Goal: Task Accomplishment & Management: Complete application form

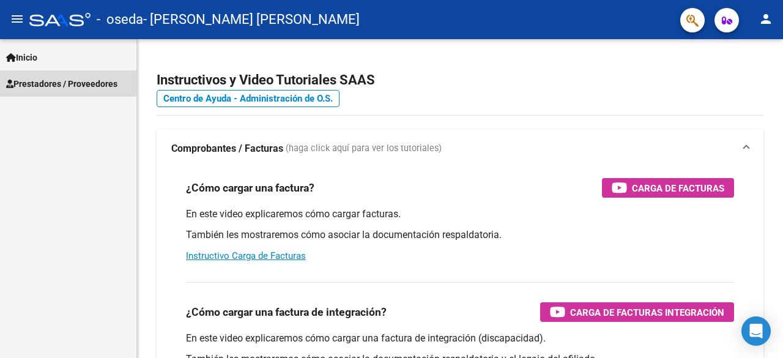
click at [62, 86] on span "Prestadores / Proveedores" at bounding box center [61, 83] width 111 height 13
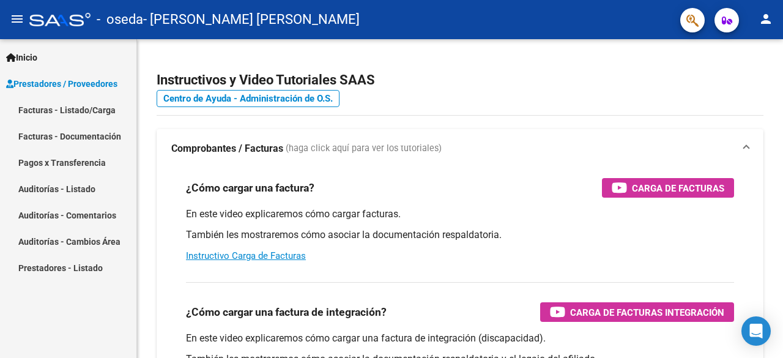
click at [82, 108] on link "Facturas - Listado/Carga" at bounding box center [68, 110] width 136 height 26
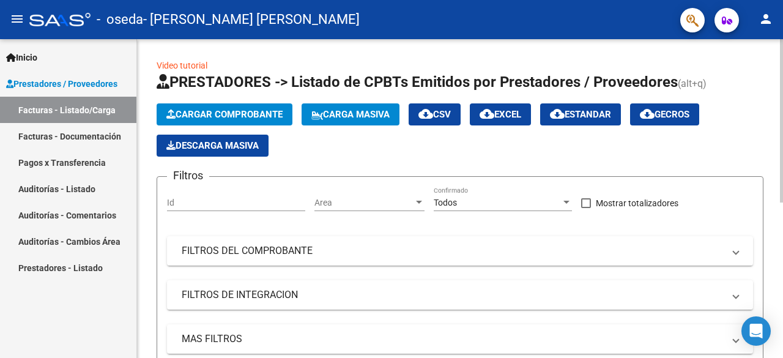
click at [251, 106] on button "Cargar Comprobante" at bounding box center [225, 114] width 136 height 22
click at [86, 78] on span "Prestadores / Proveedores" at bounding box center [61, 83] width 111 height 13
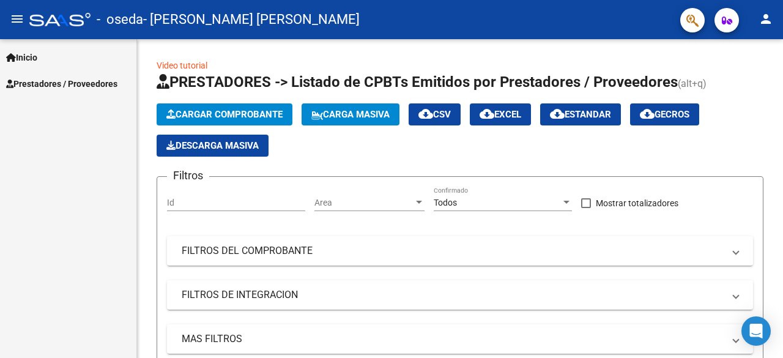
click at [23, 56] on span "Inicio" at bounding box center [21, 57] width 31 height 13
click at [37, 84] on span "Prestadores / Proveedores" at bounding box center [61, 83] width 111 height 13
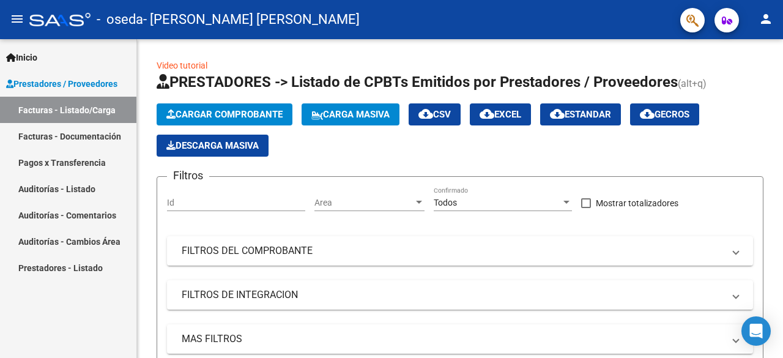
click at [62, 134] on link "Facturas - Documentación" at bounding box center [68, 136] width 136 height 26
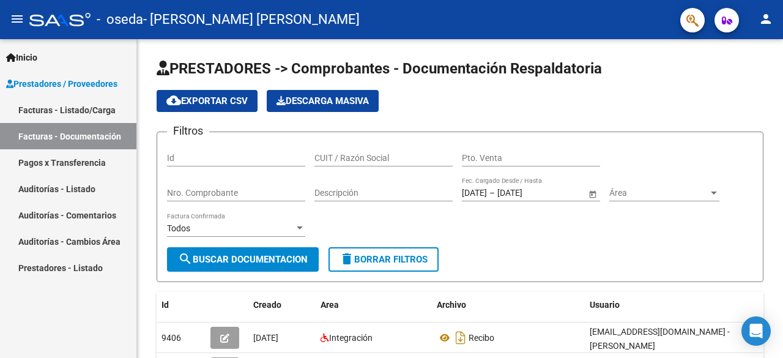
click at [56, 105] on link "Facturas - Listado/Carga" at bounding box center [68, 110] width 136 height 26
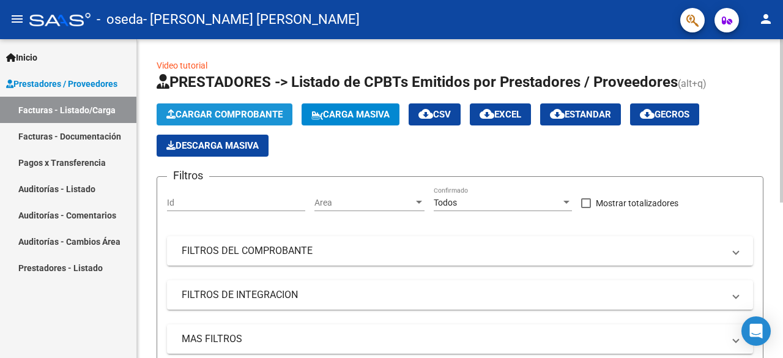
click at [212, 113] on span "Cargar Comprobante" at bounding box center [224, 114] width 116 height 11
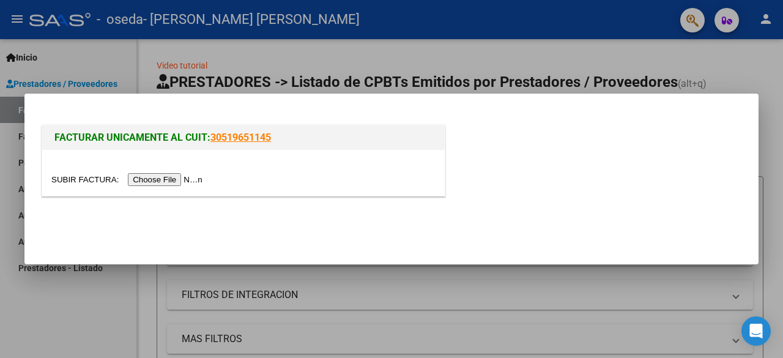
click at [179, 182] on input "file" at bounding box center [128, 179] width 155 height 13
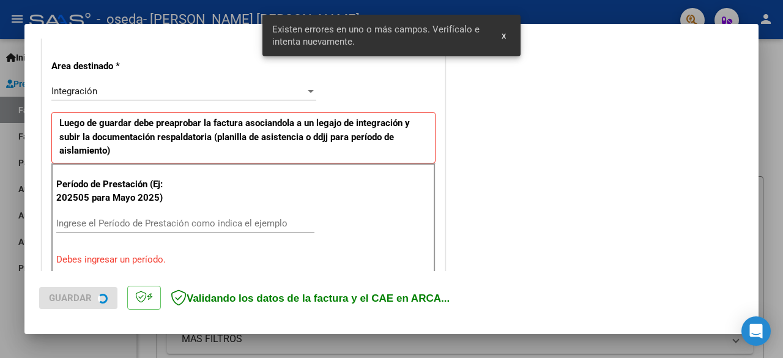
scroll to position [299, 0]
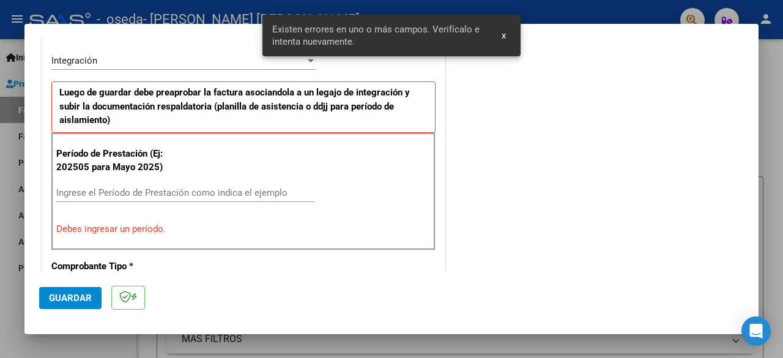
click at [126, 189] on input "Ingrese el Período de Prestación como indica el ejemplo" at bounding box center [185, 192] width 258 height 11
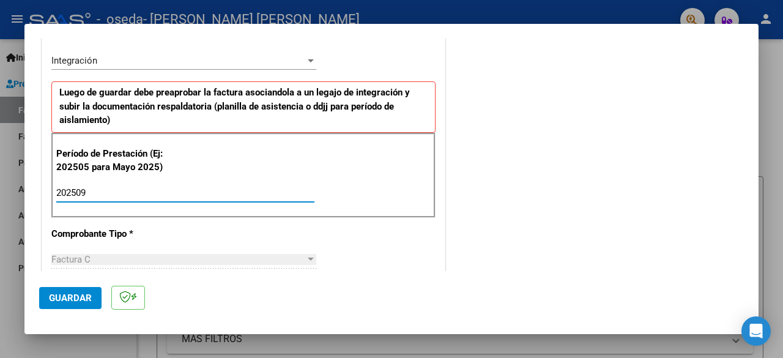
type input "202509"
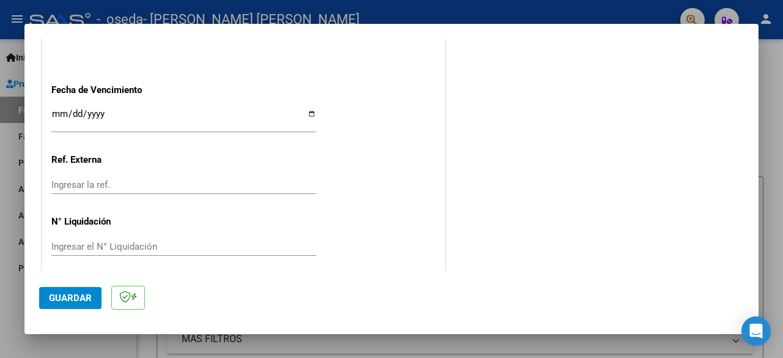
scroll to position [869, 0]
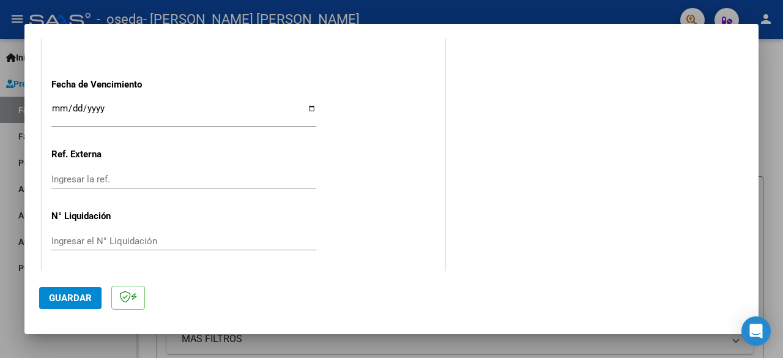
click at [64, 302] on span "Guardar" at bounding box center [70, 297] width 43 height 11
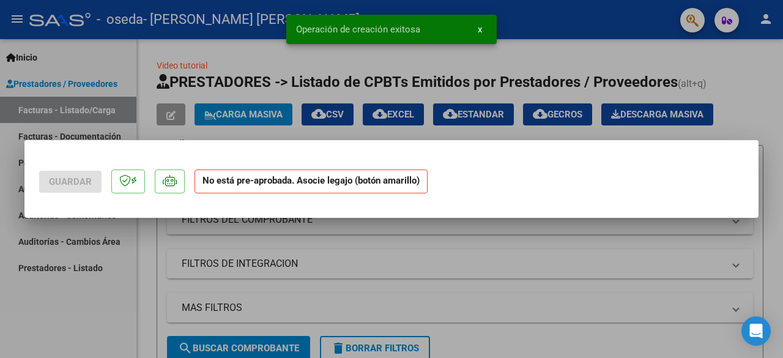
scroll to position [0, 0]
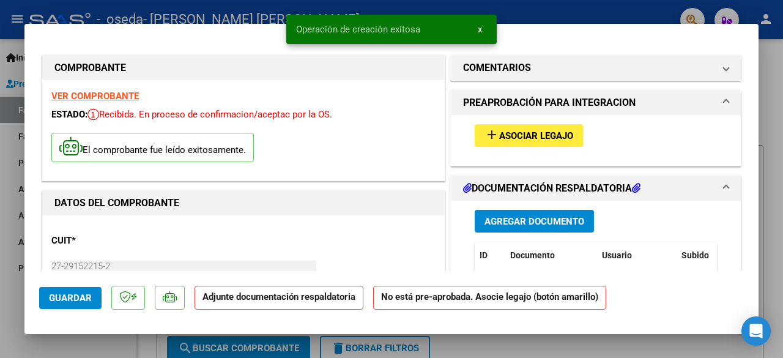
click at [507, 130] on span "Asociar Legajo" at bounding box center [536, 135] width 74 height 11
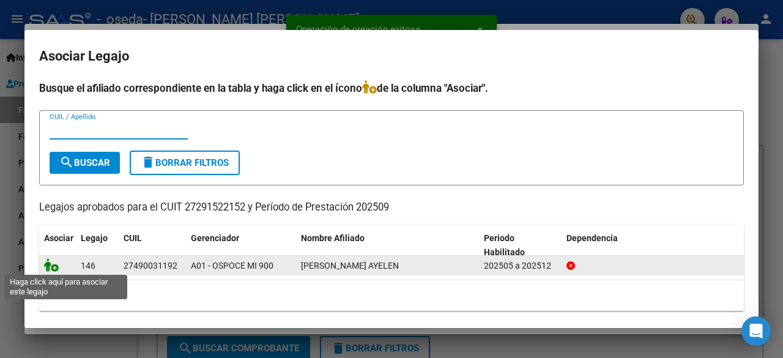
click at [53, 267] on icon at bounding box center [51, 264] width 15 height 13
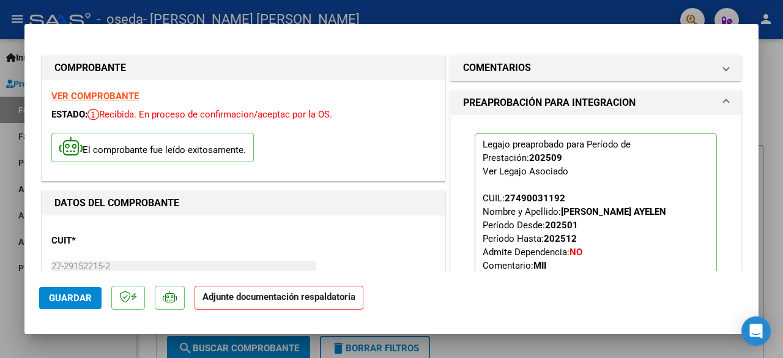
scroll to position [61, 0]
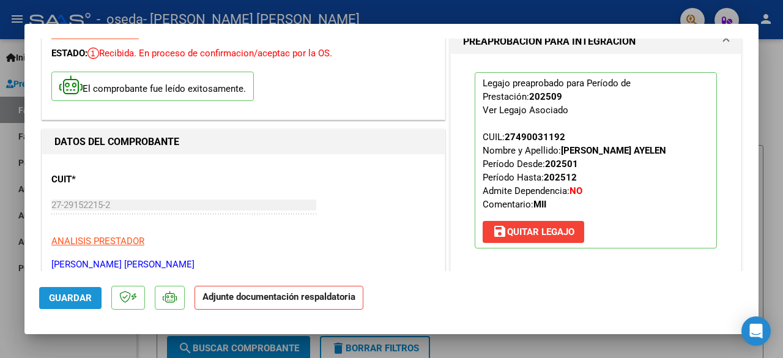
click at [86, 294] on span "Guardar" at bounding box center [70, 297] width 43 height 11
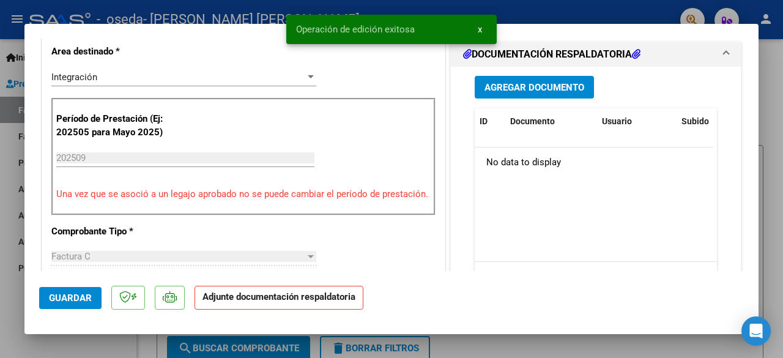
scroll to position [245, 0]
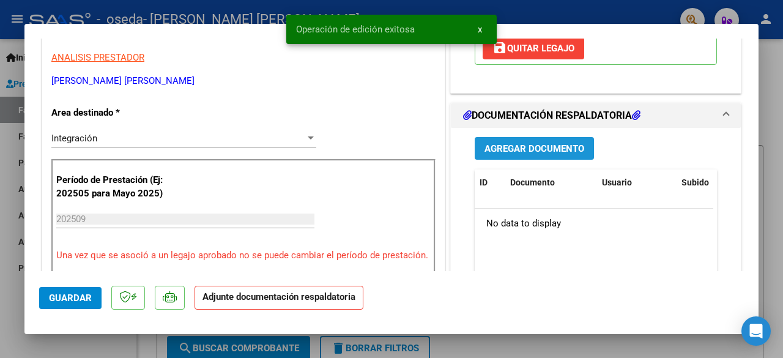
click at [544, 151] on span "Agregar Documento" at bounding box center [535, 148] width 100 height 11
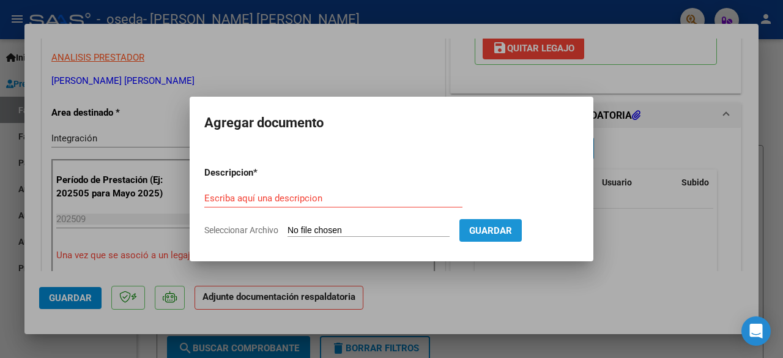
click at [512, 226] on span "Guardar" at bounding box center [490, 230] width 43 height 11
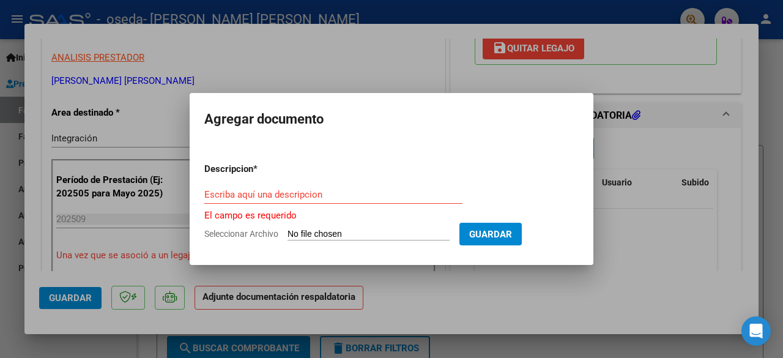
click at [241, 234] on span "Seleccionar Archivo" at bounding box center [241, 234] width 74 height 10
click at [288, 234] on input "Seleccionar Archivo" at bounding box center [369, 235] width 162 height 12
type input "C:\fakepath\asist.sept (1).pdf"
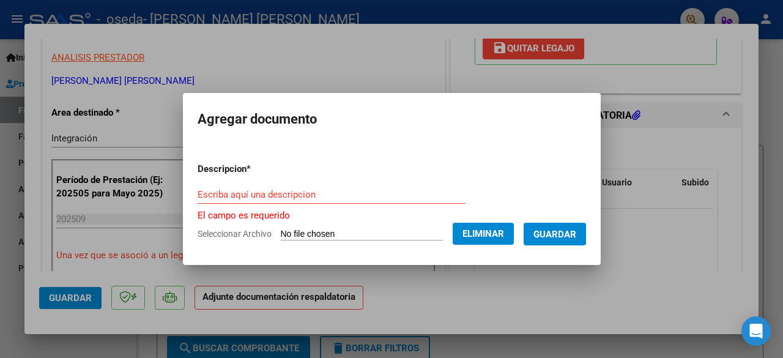
click at [248, 192] on input "Escriba aquí una descripcion" at bounding box center [332, 194] width 268 height 11
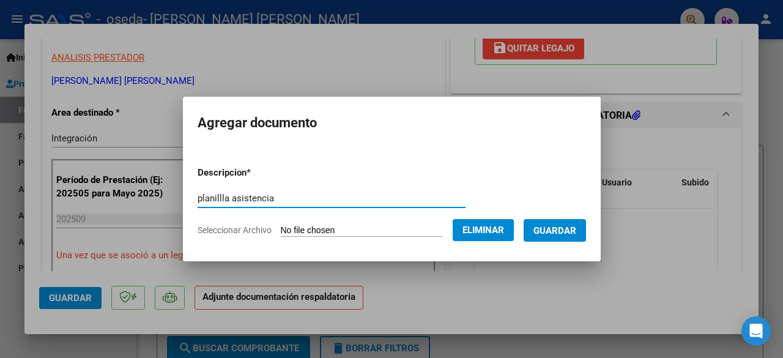
type input "planillla asistencia"
click at [554, 223] on button "Guardar" at bounding box center [555, 230] width 62 height 23
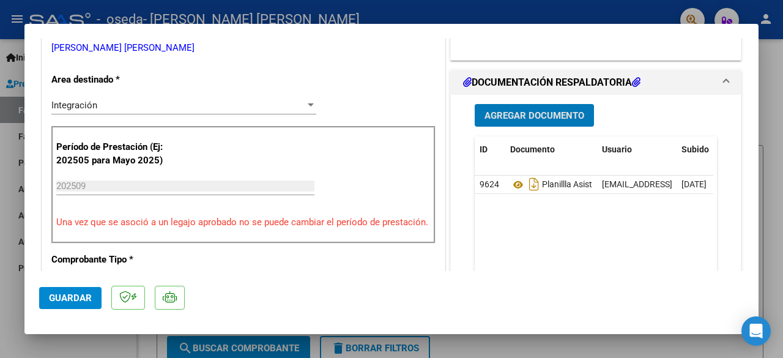
scroll to position [306, 0]
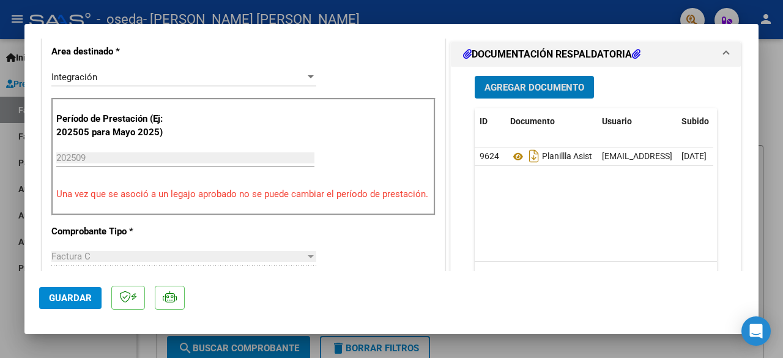
click at [51, 297] on span "Guardar" at bounding box center [70, 297] width 43 height 11
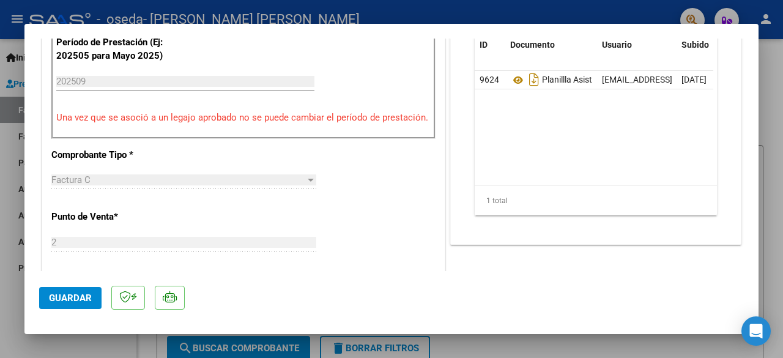
scroll to position [551, 0]
